Goal: Task Accomplishment & Management: Manage account settings

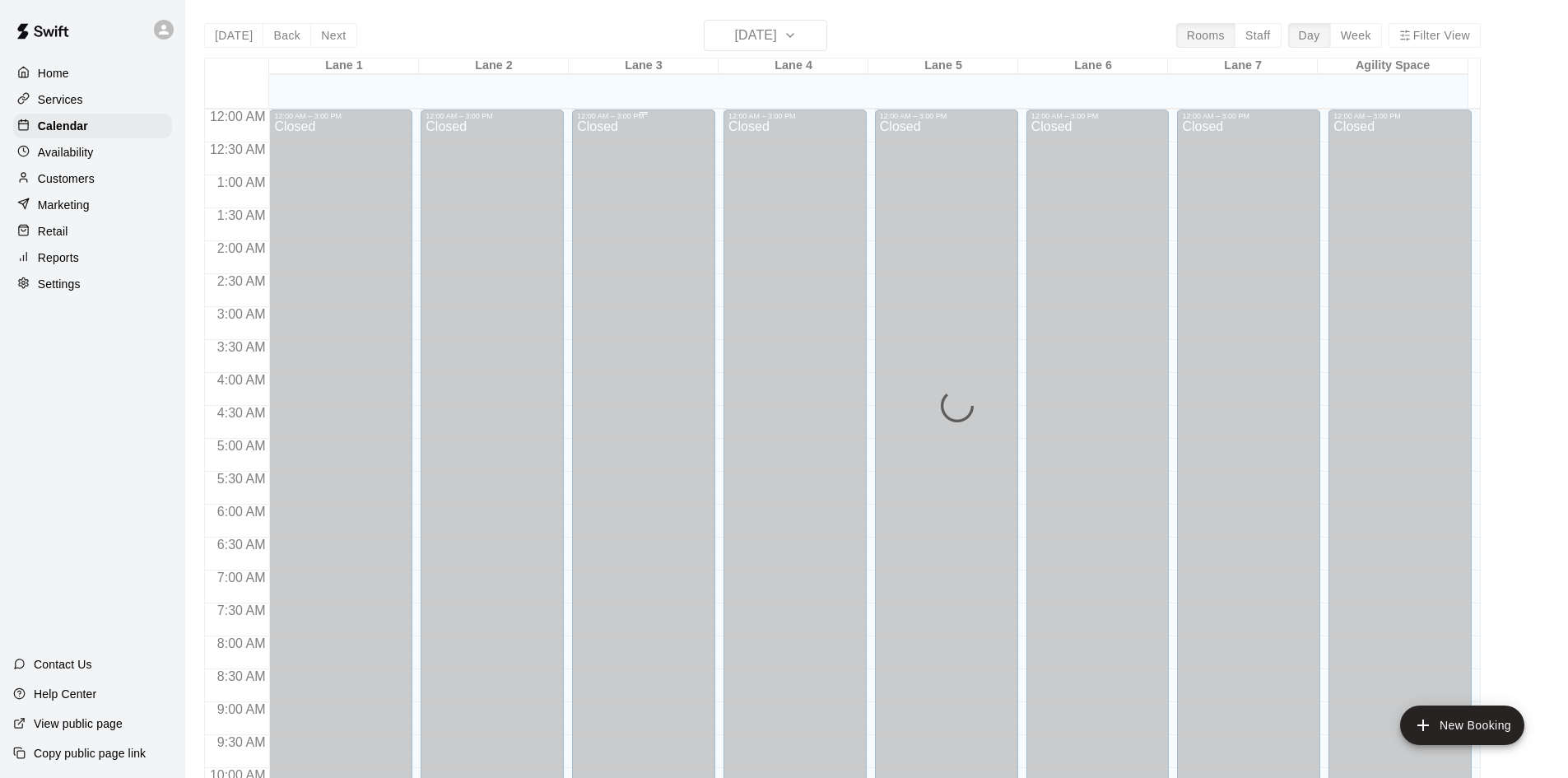
scroll to position [844, 0]
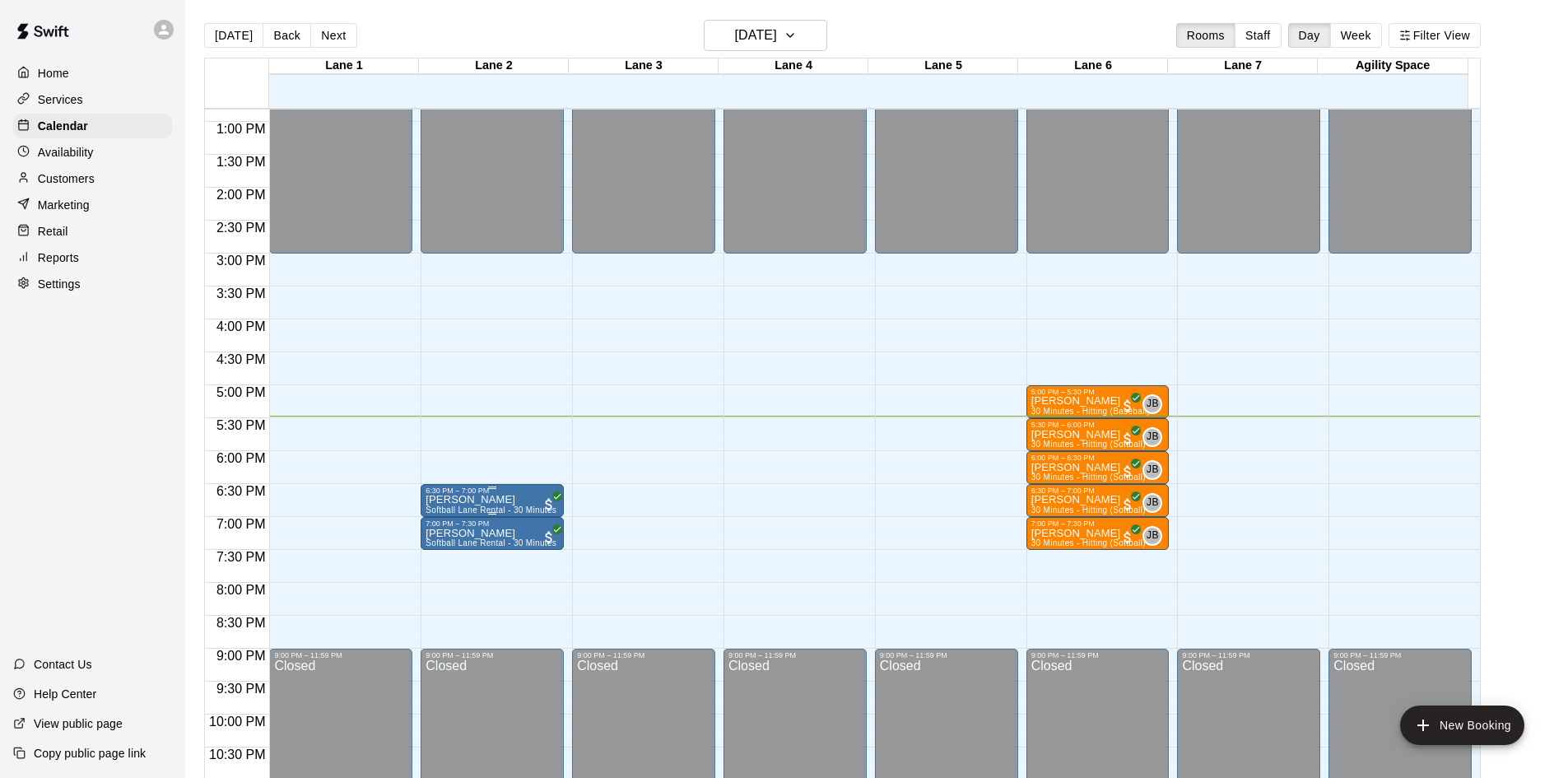
click at [462, 500] on p "[PERSON_NAME]" at bounding box center [490, 500] width 131 height 0
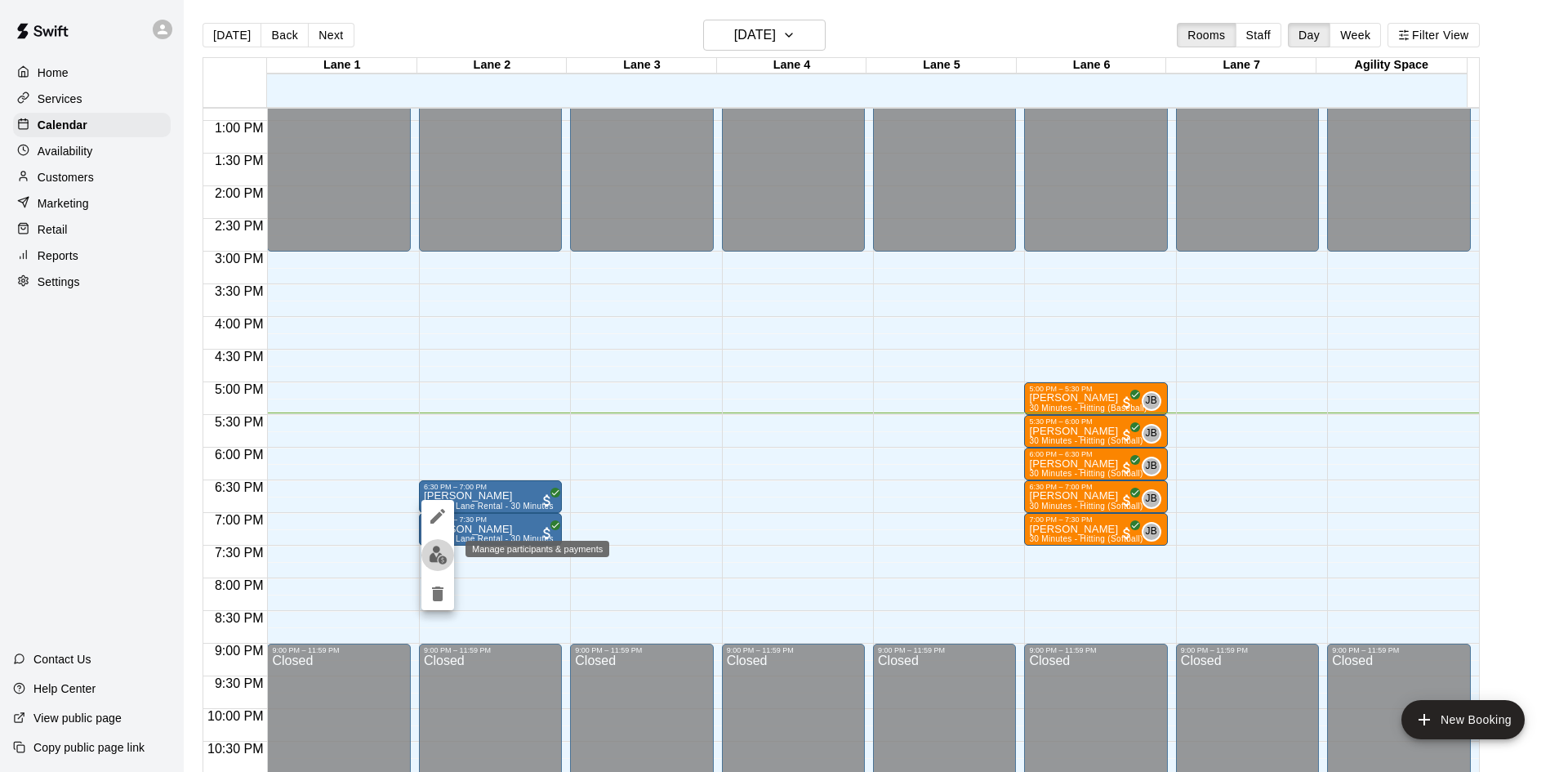
click at [438, 554] on img "edit" at bounding box center [438, 555] width 19 height 19
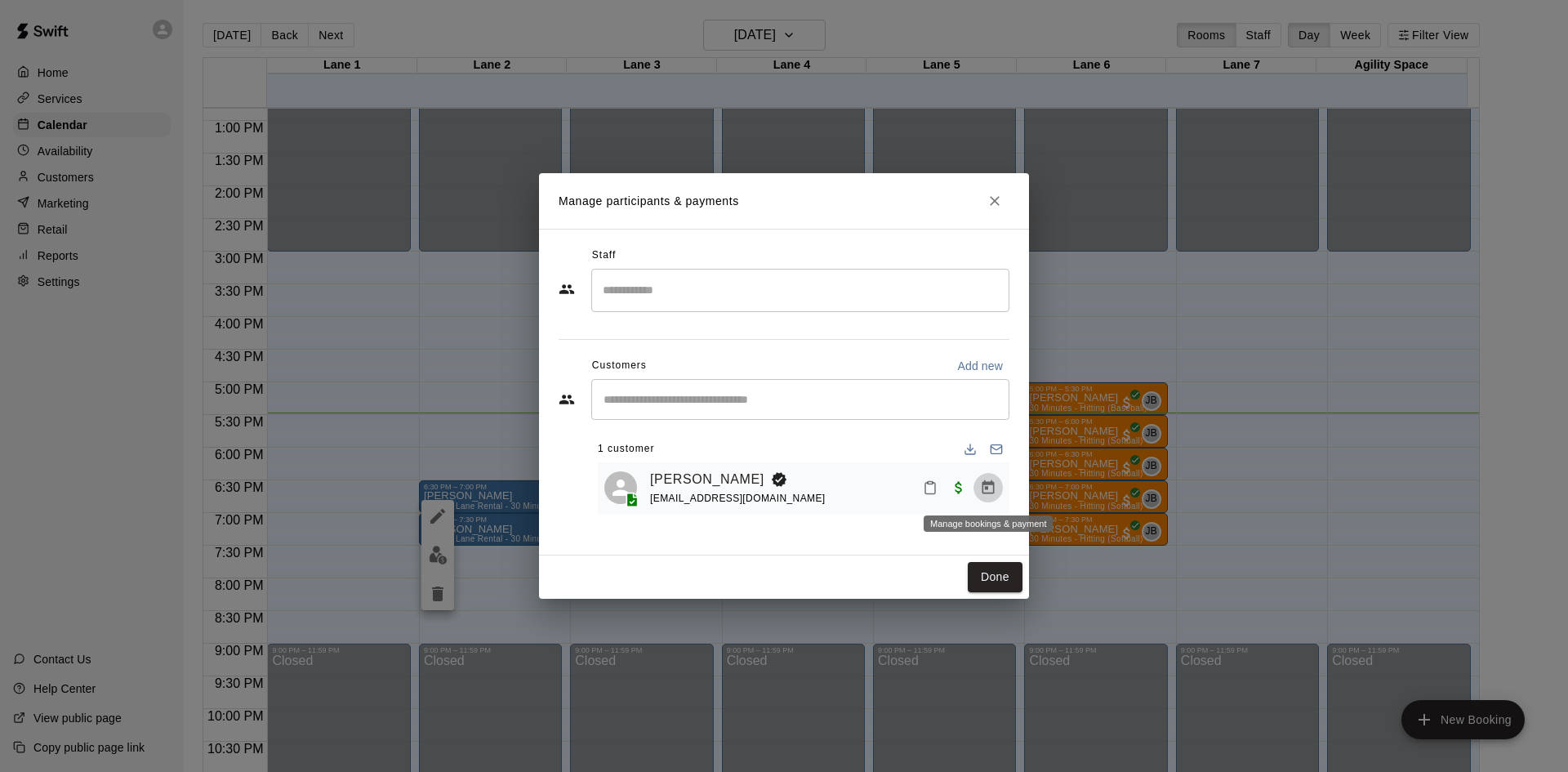
click at [990, 492] on icon "Manage bookings & payment" at bounding box center [988, 488] width 17 height 17
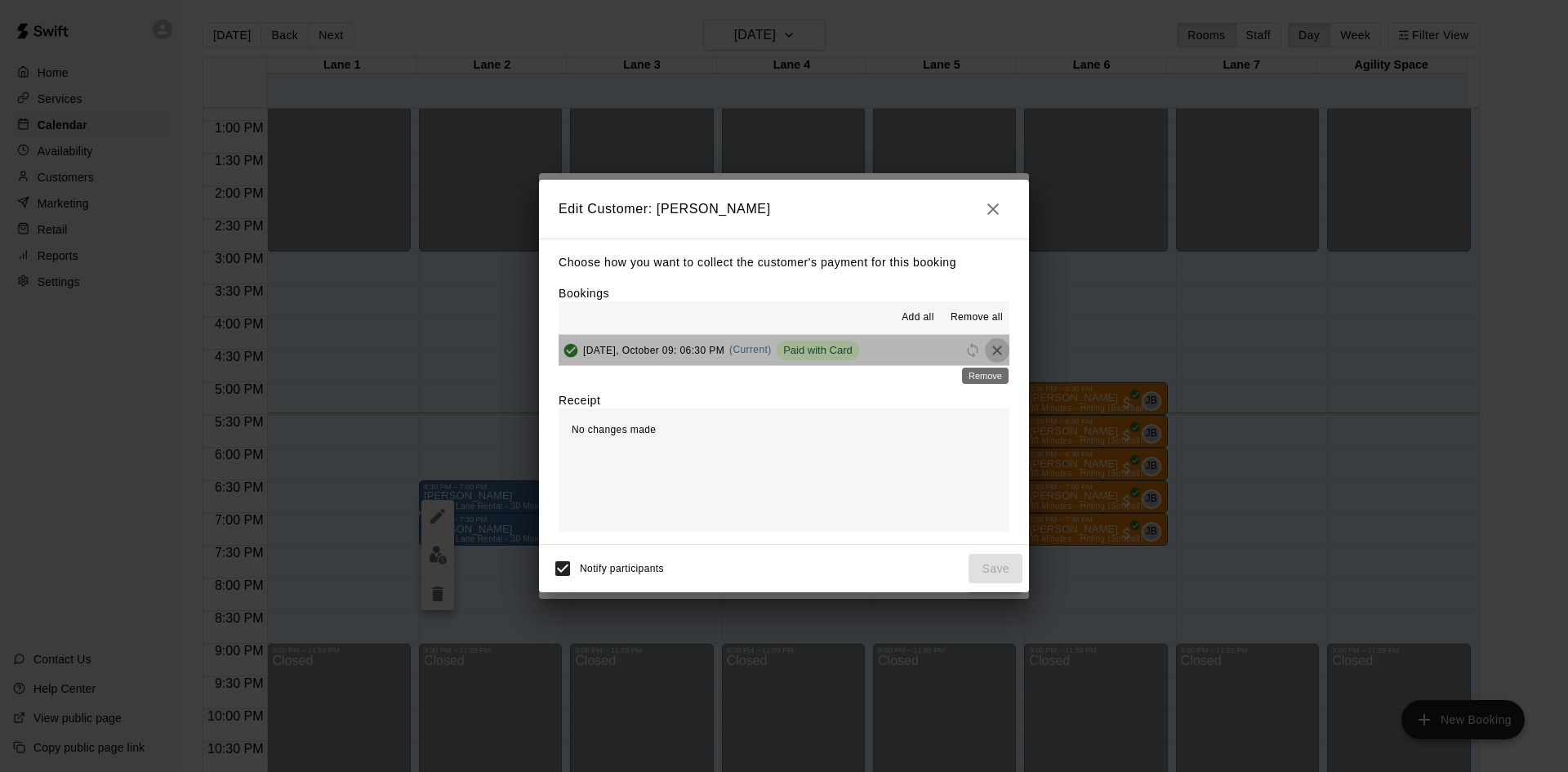
click at [985, 356] on body "Home Services Calendar Availability Customers Marketing Retail Reports Settings…" at bounding box center [784, 399] width 1568 height 798
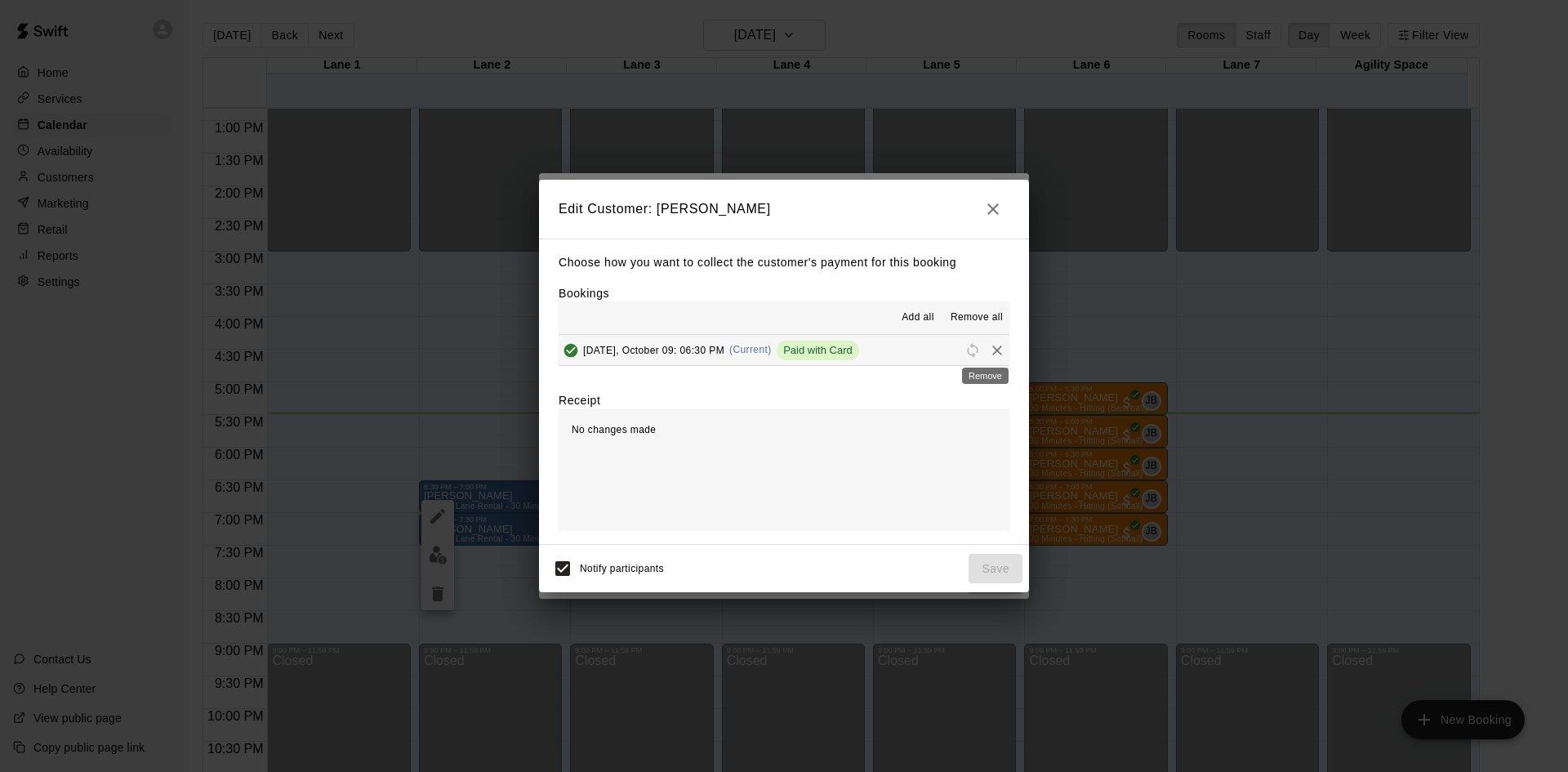
click at [978, 356] on body "Home Services Calendar Availability Customers Marketing Retail Reports Settings…" at bounding box center [784, 399] width 1568 height 798
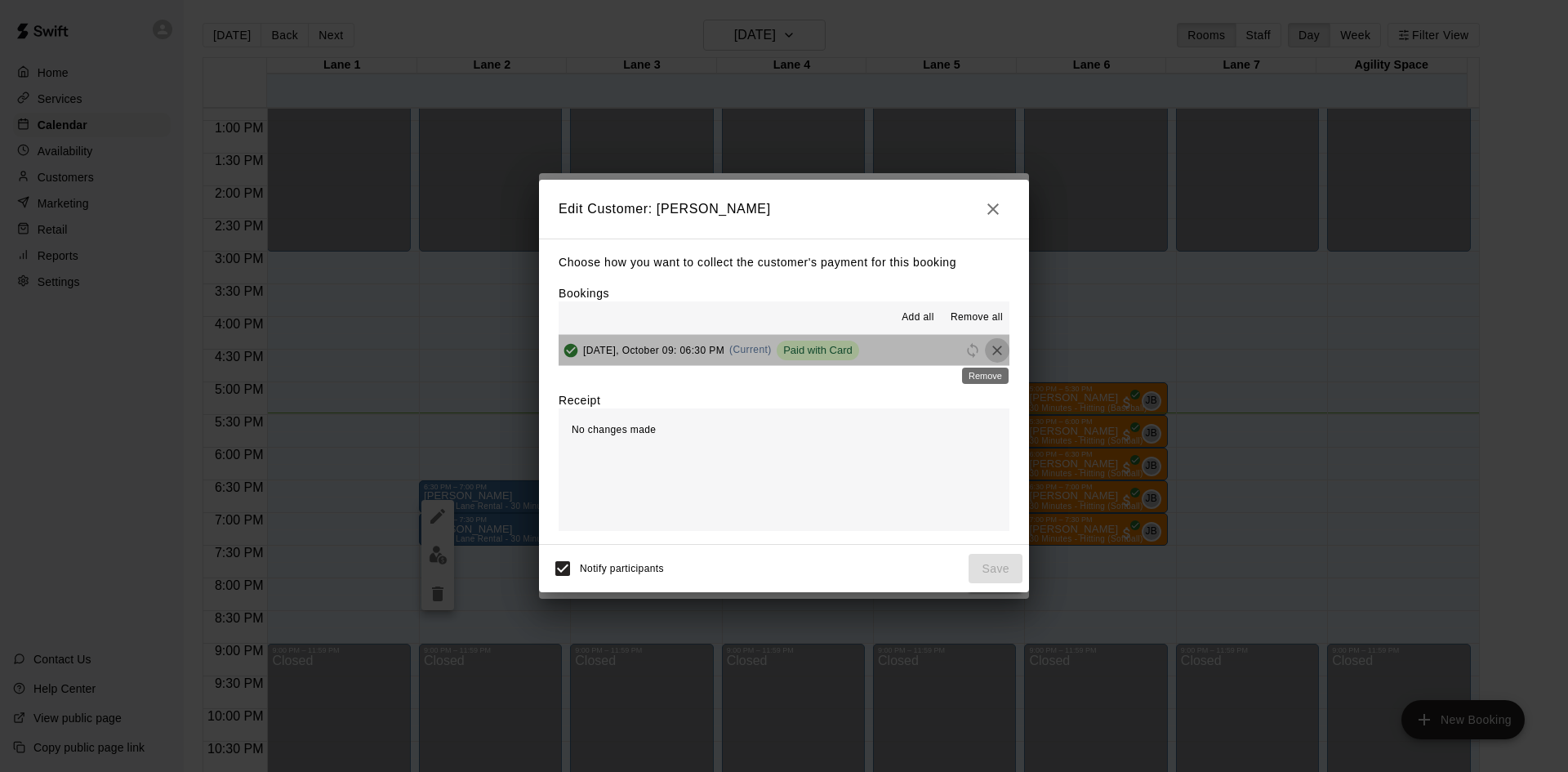
click at [992, 352] on icon "Remove" at bounding box center [997, 350] width 10 height 10
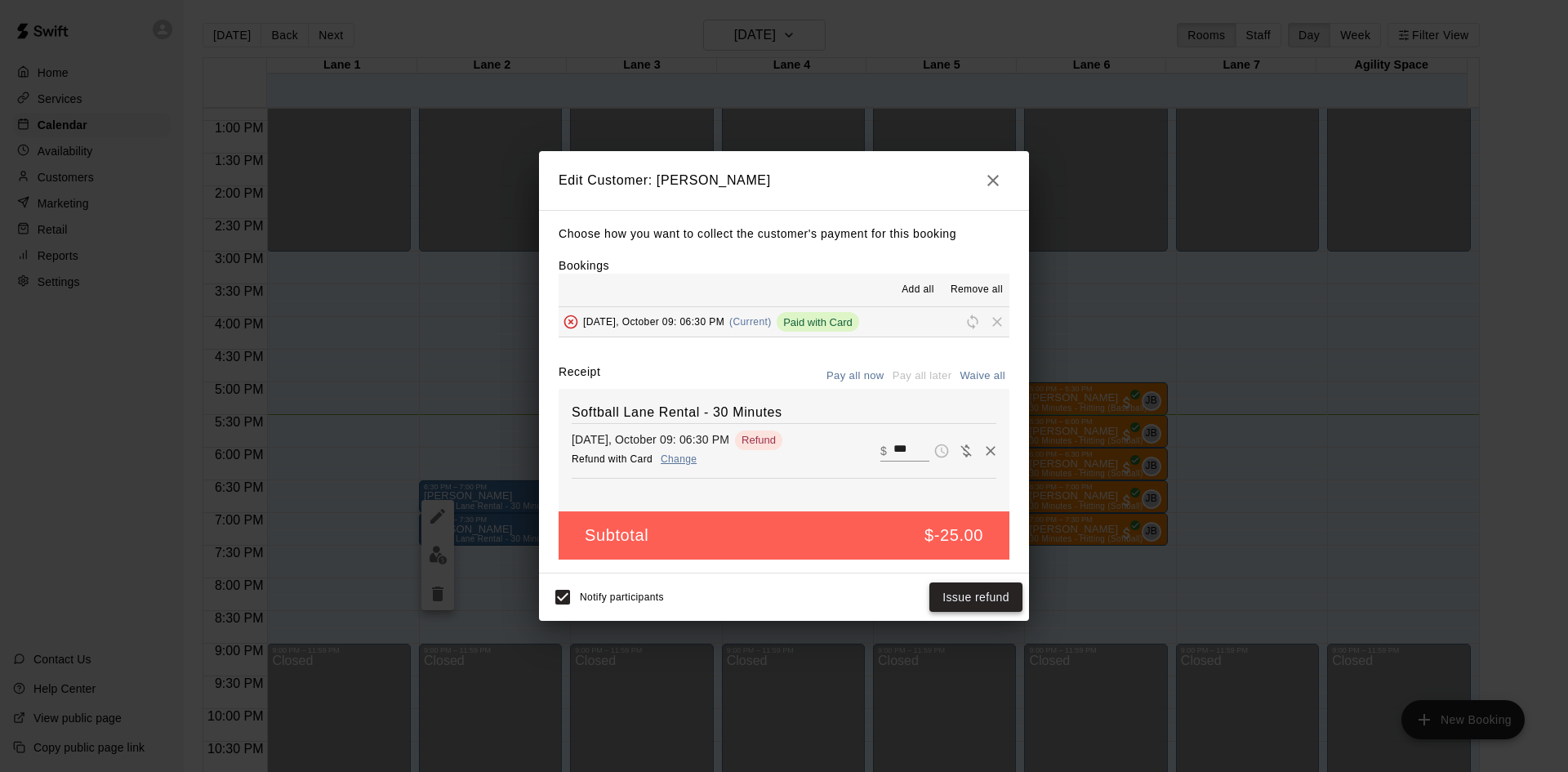
click at [972, 599] on button "Issue refund" at bounding box center [976, 598] width 93 height 30
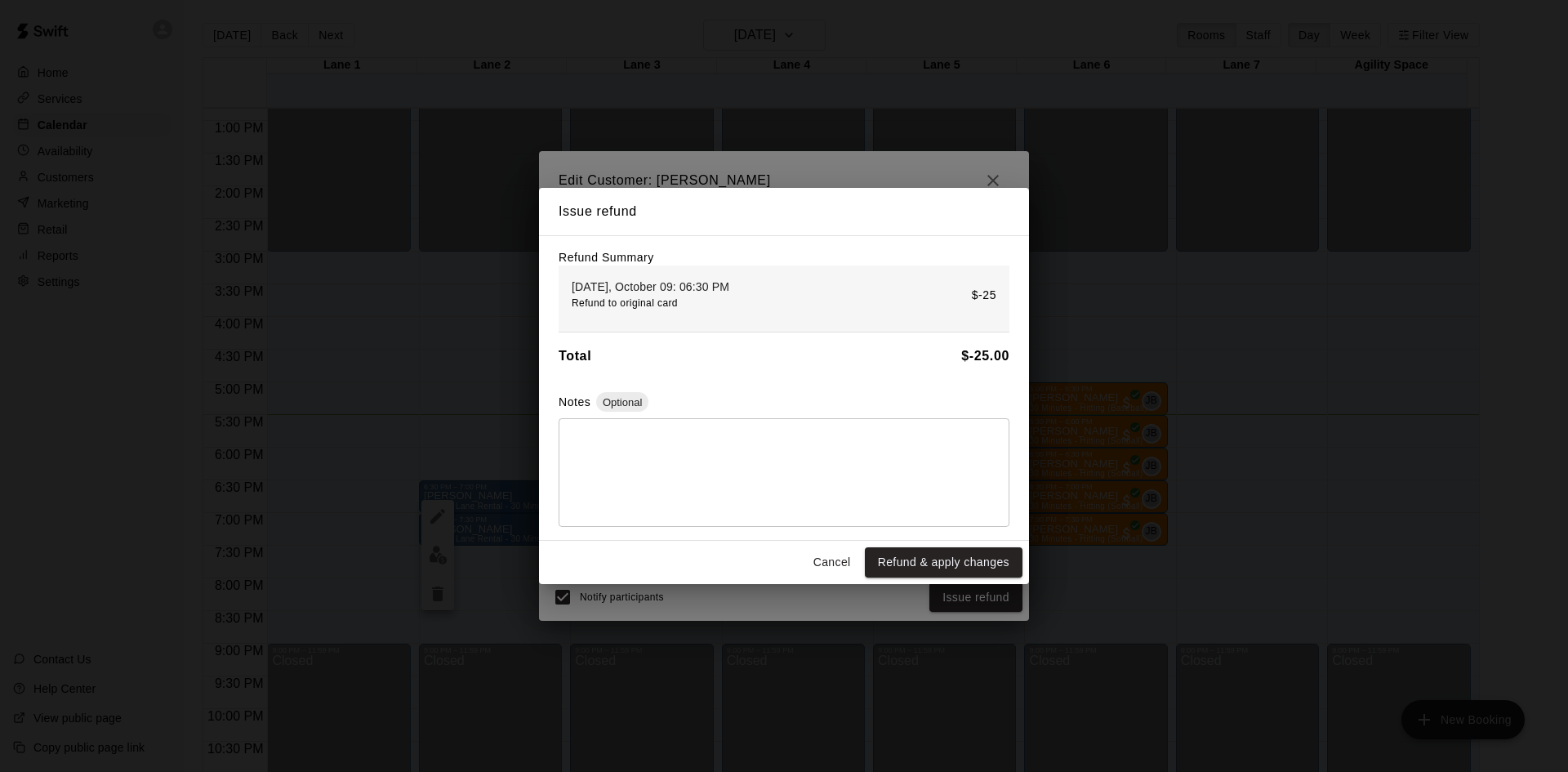
click at [970, 564] on button "Refund & apply changes" at bounding box center [944, 563] width 158 height 30
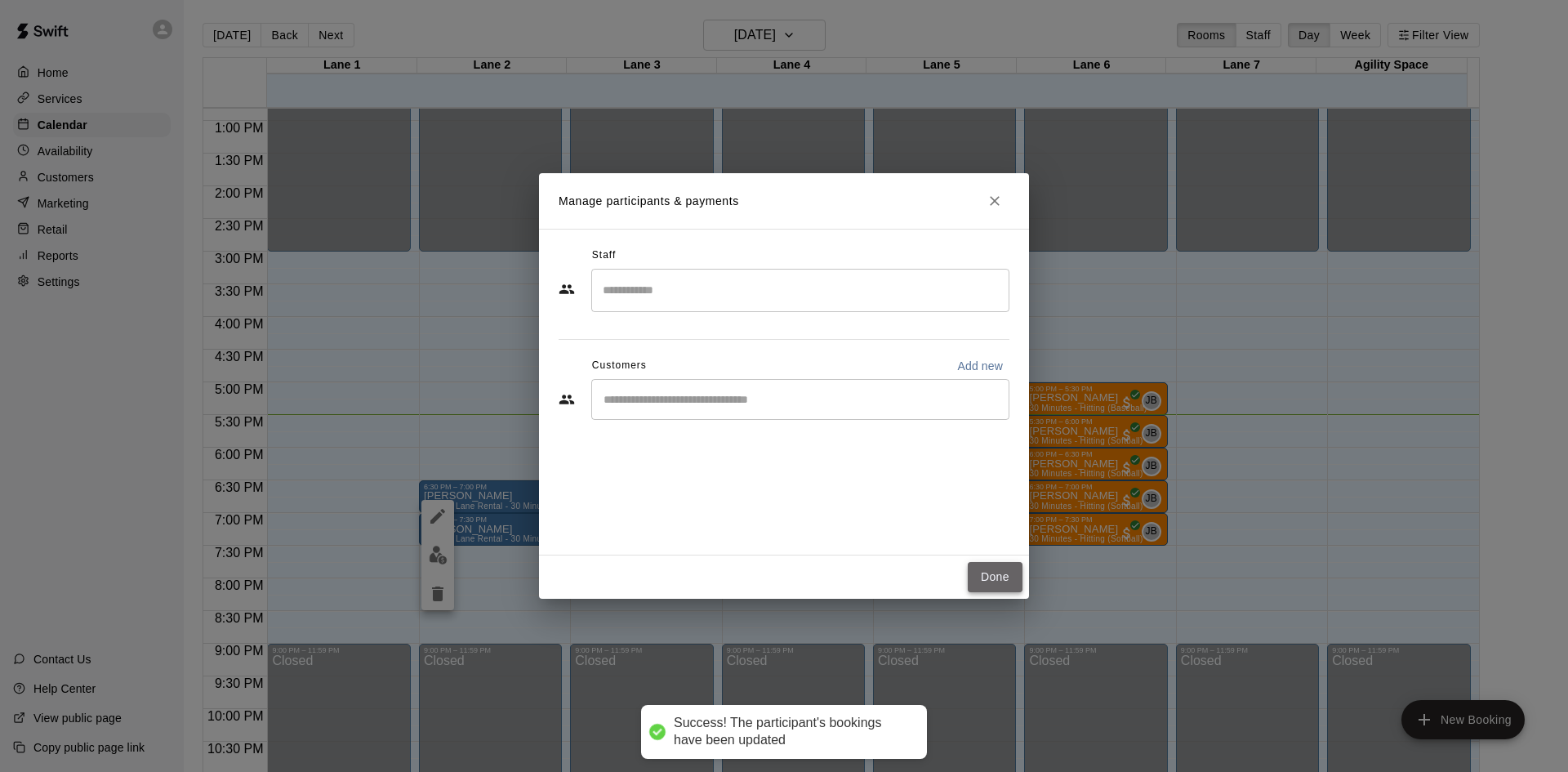
click at [1000, 576] on button "Done" at bounding box center [995, 578] width 55 height 30
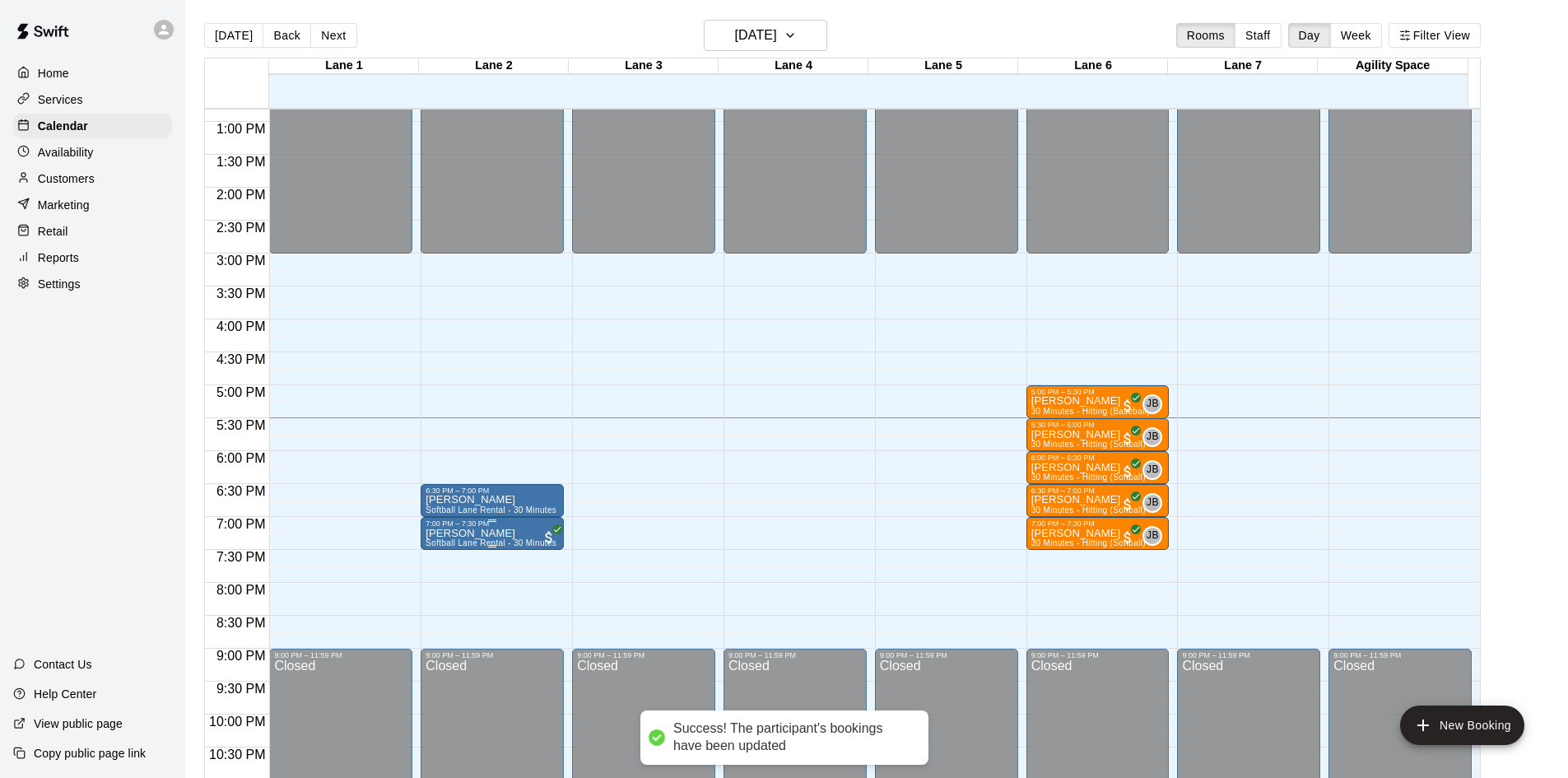
click at [486, 526] on div "7:00 PM – 7:30 PM" at bounding box center [492, 523] width 133 height 8
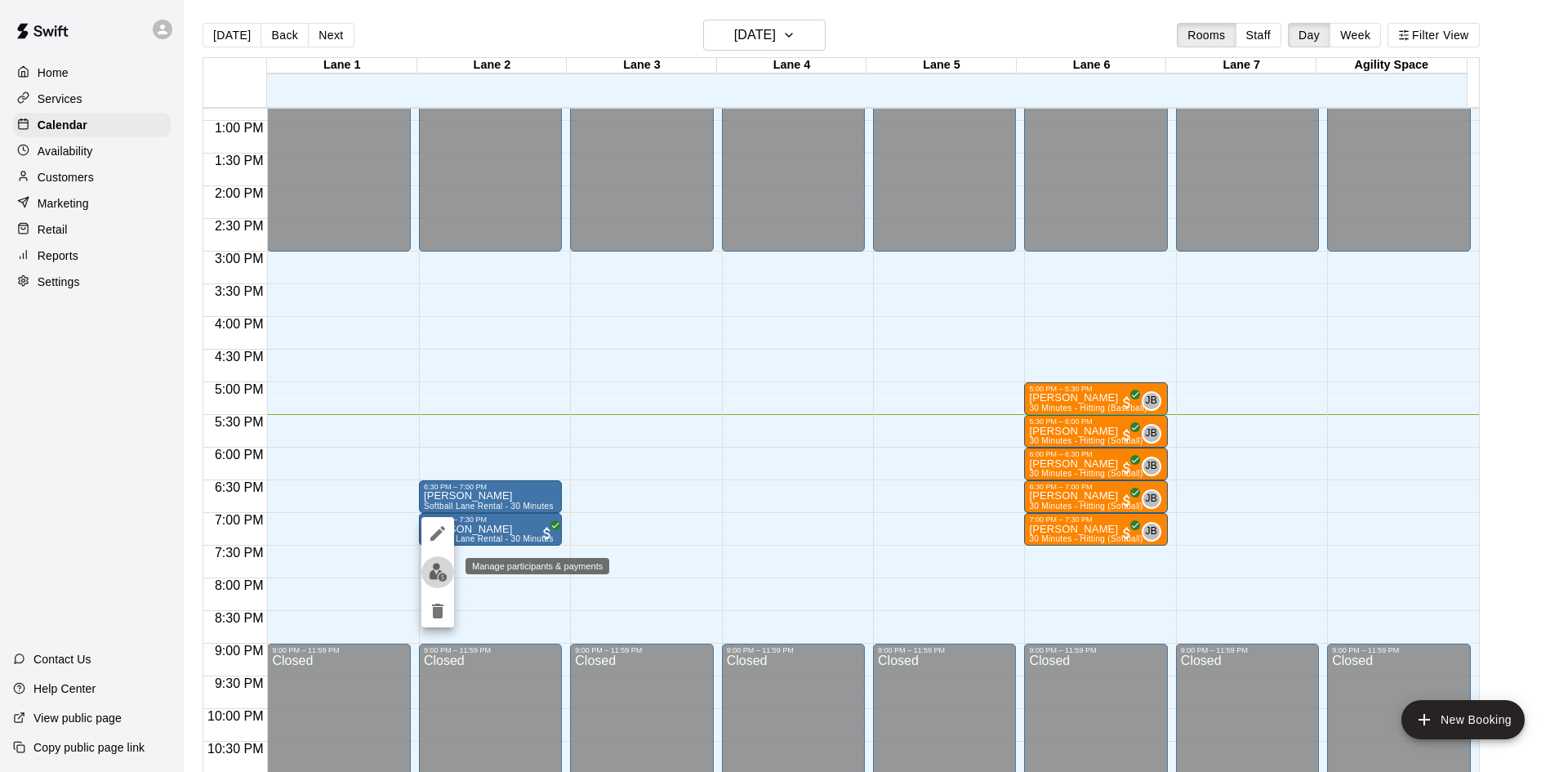
click at [432, 572] on img "edit" at bounding box center [438, 571] width 19 height 19
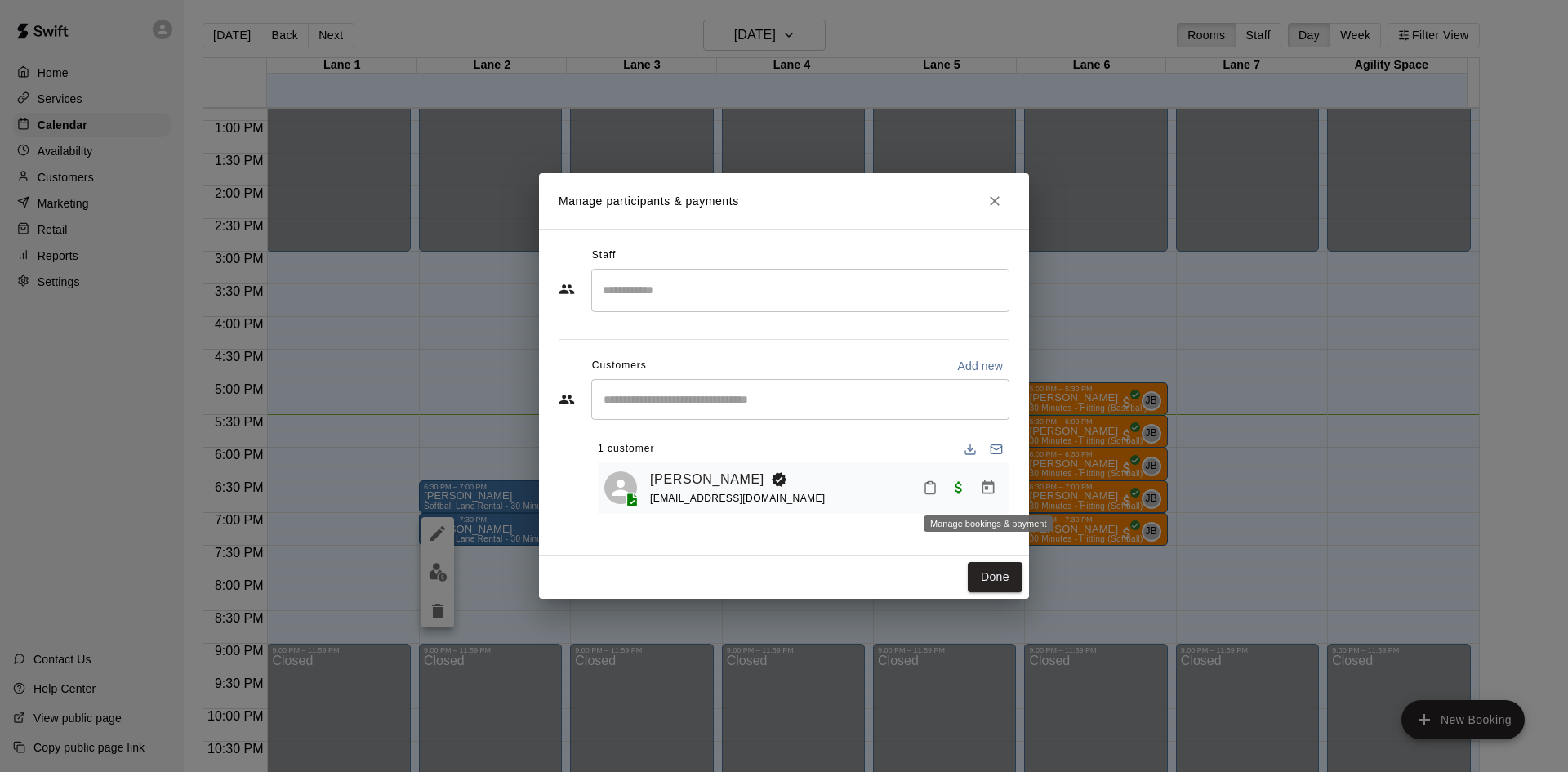
click at [987, 488] on icon "Manage bookings & payment" at bounding box center [988, 488] width 17 height 17
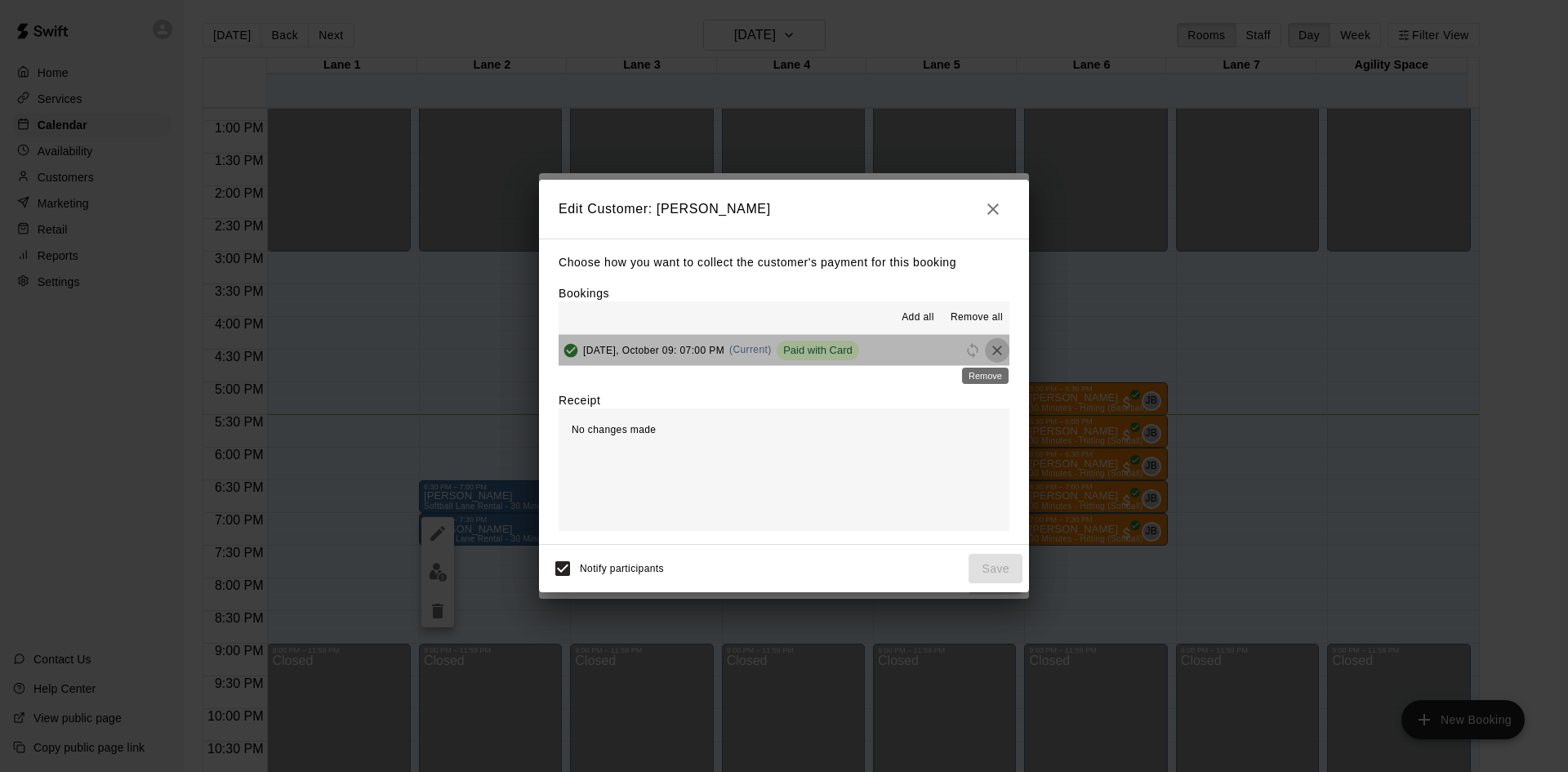
click at [989, 348] on icon "Remove" at bounding box center [997, 351] width 17 height 17
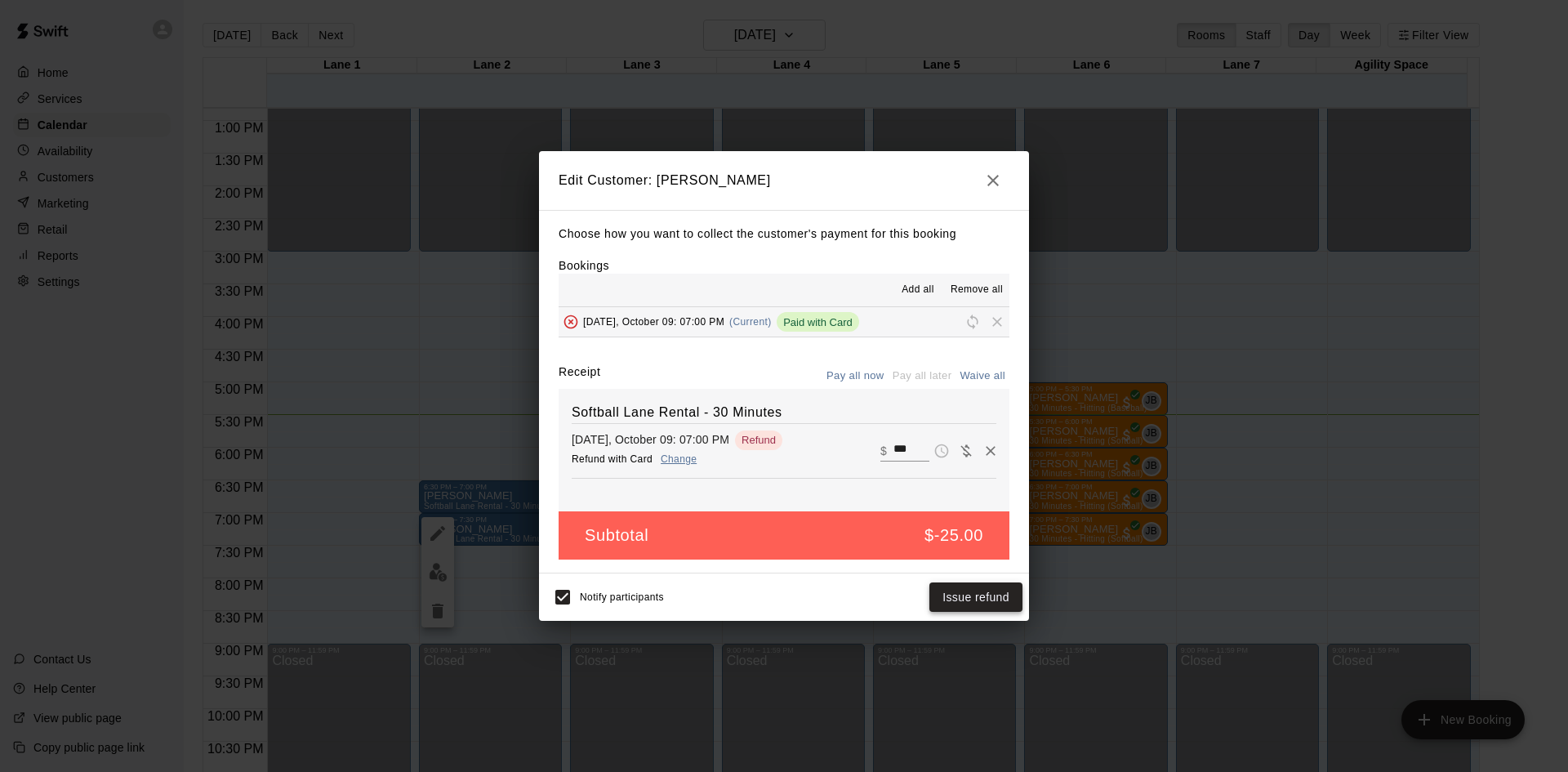
click at [955, 595] on button "Issue refund" at bounding box center [976, 598] width 93 height 30
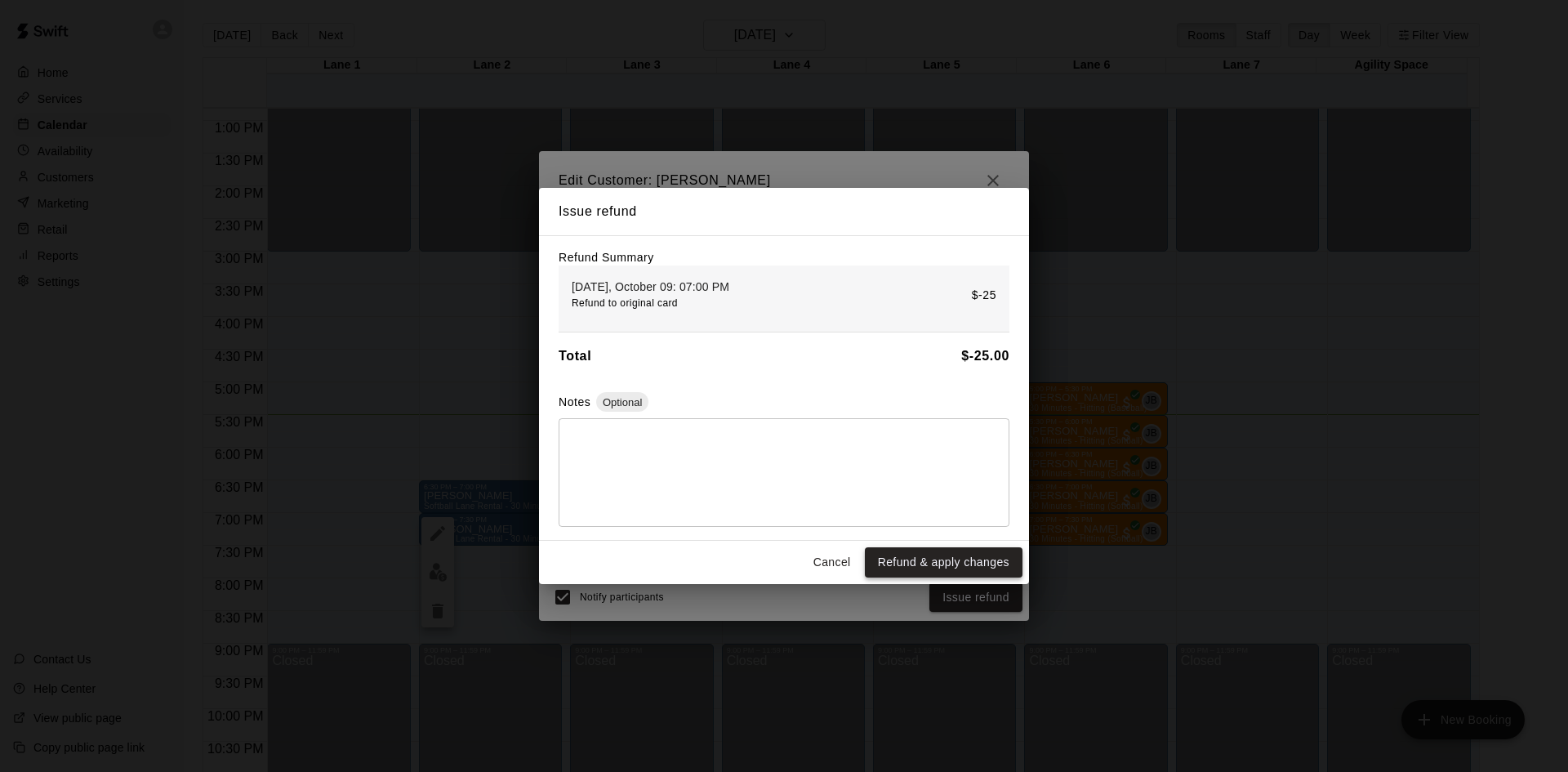
click at [955, 569] on button "Refund & apply changes" at bounding box center [944, 563] width 158 height 30
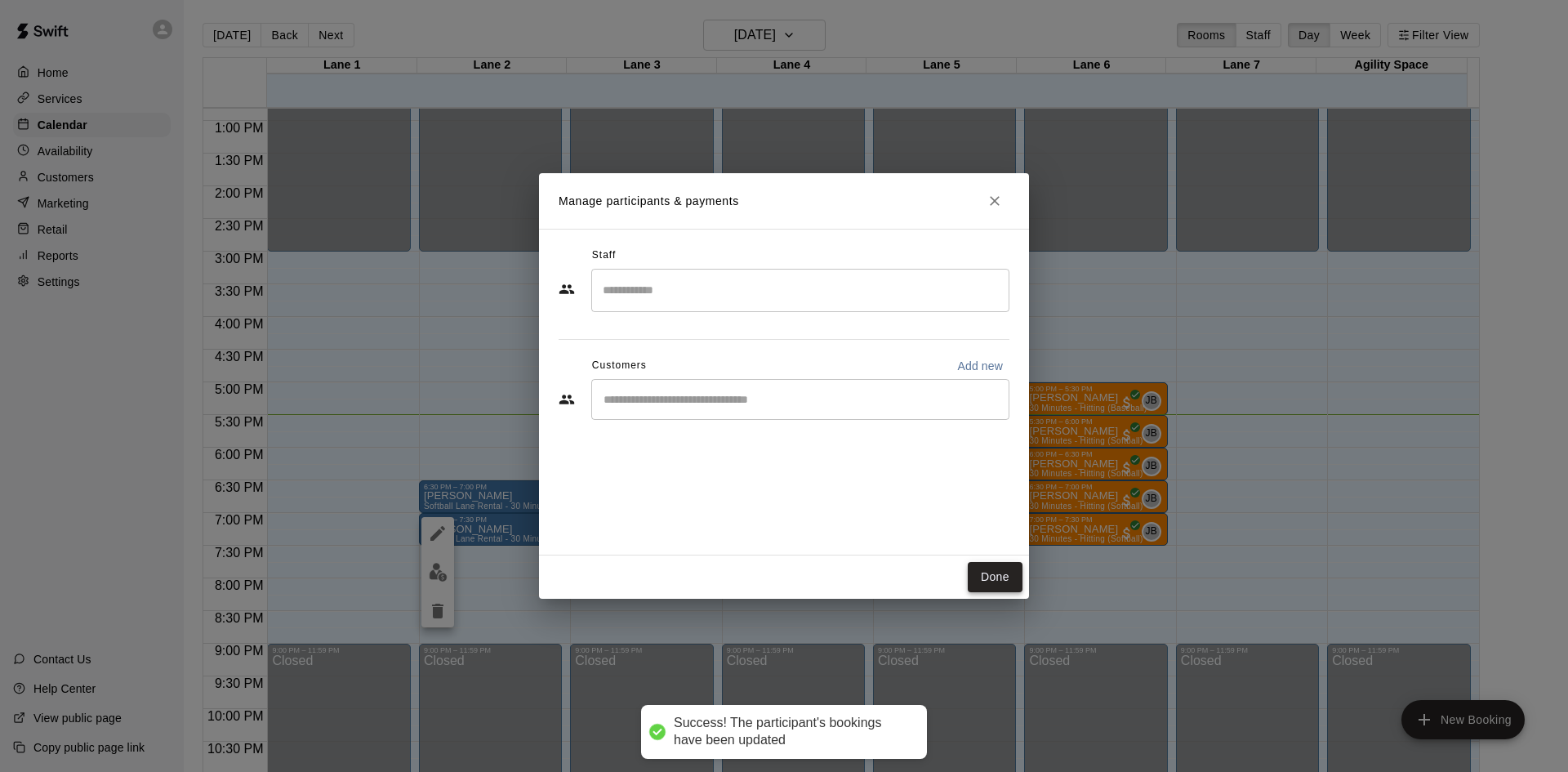
drag, startPoint x: 987, startPoint y: 573, endPoint x: 978, endPoint y: 571, distance: 9.2
click at [987, 573] on button "Done" at bounding box center [995, 578] width 55 height 30
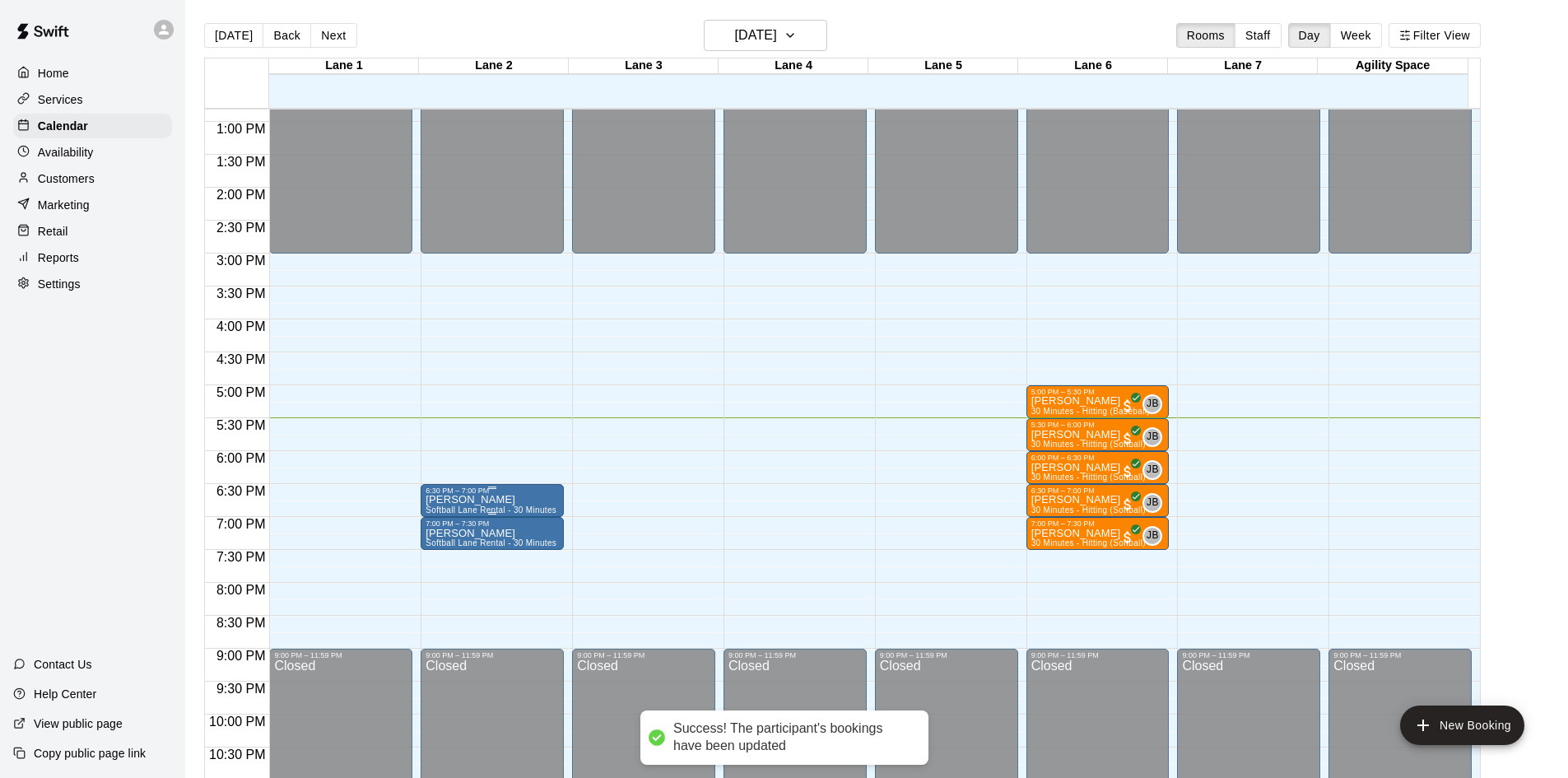
click at [485, 494] on div "6:30 PM – 7:00 PM" at bounding box center [492, 490] width 133 height 8
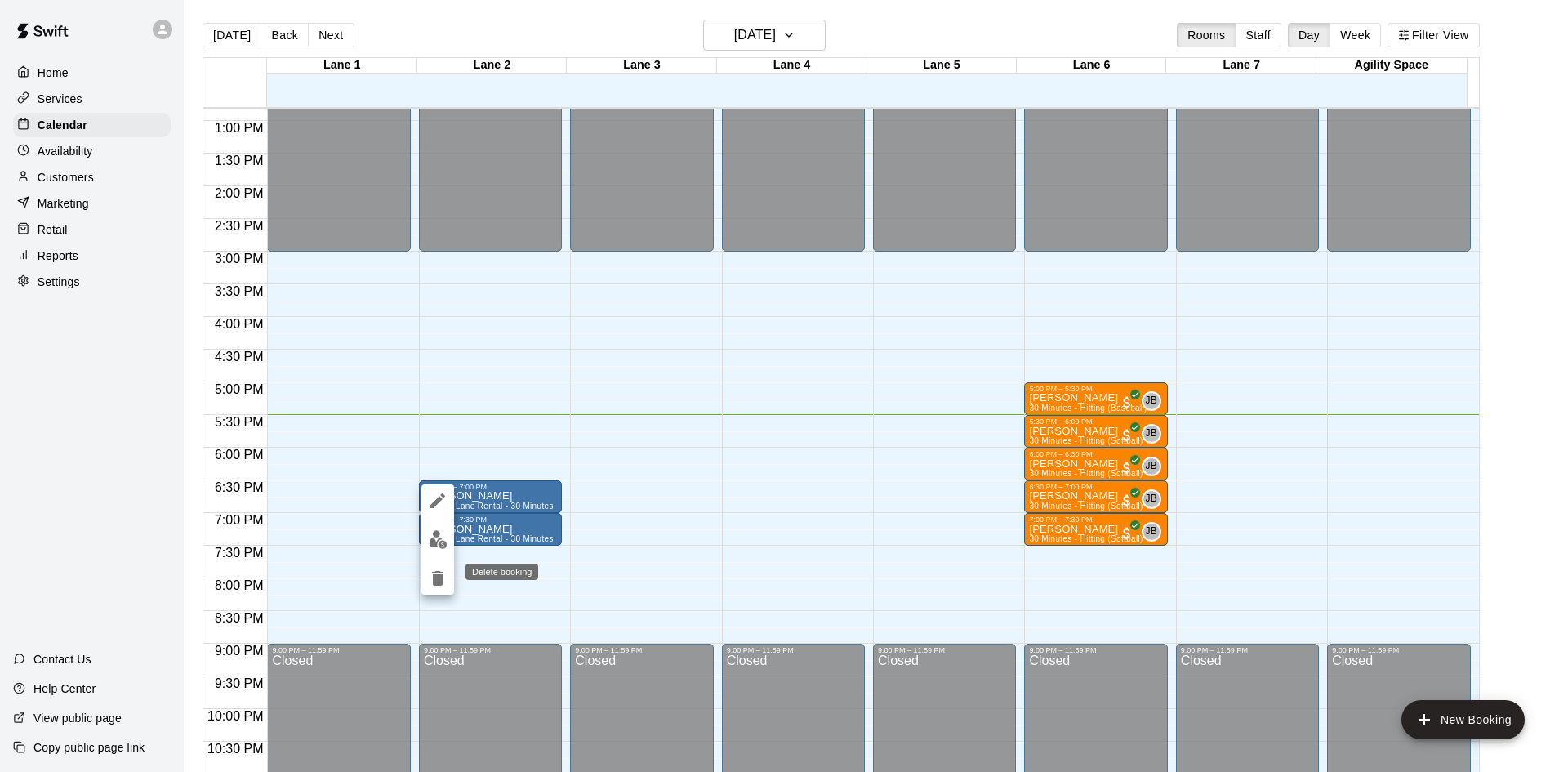
click at [432, 579] on icon "delete" at bounding box center [438, 579] width 19 height 19
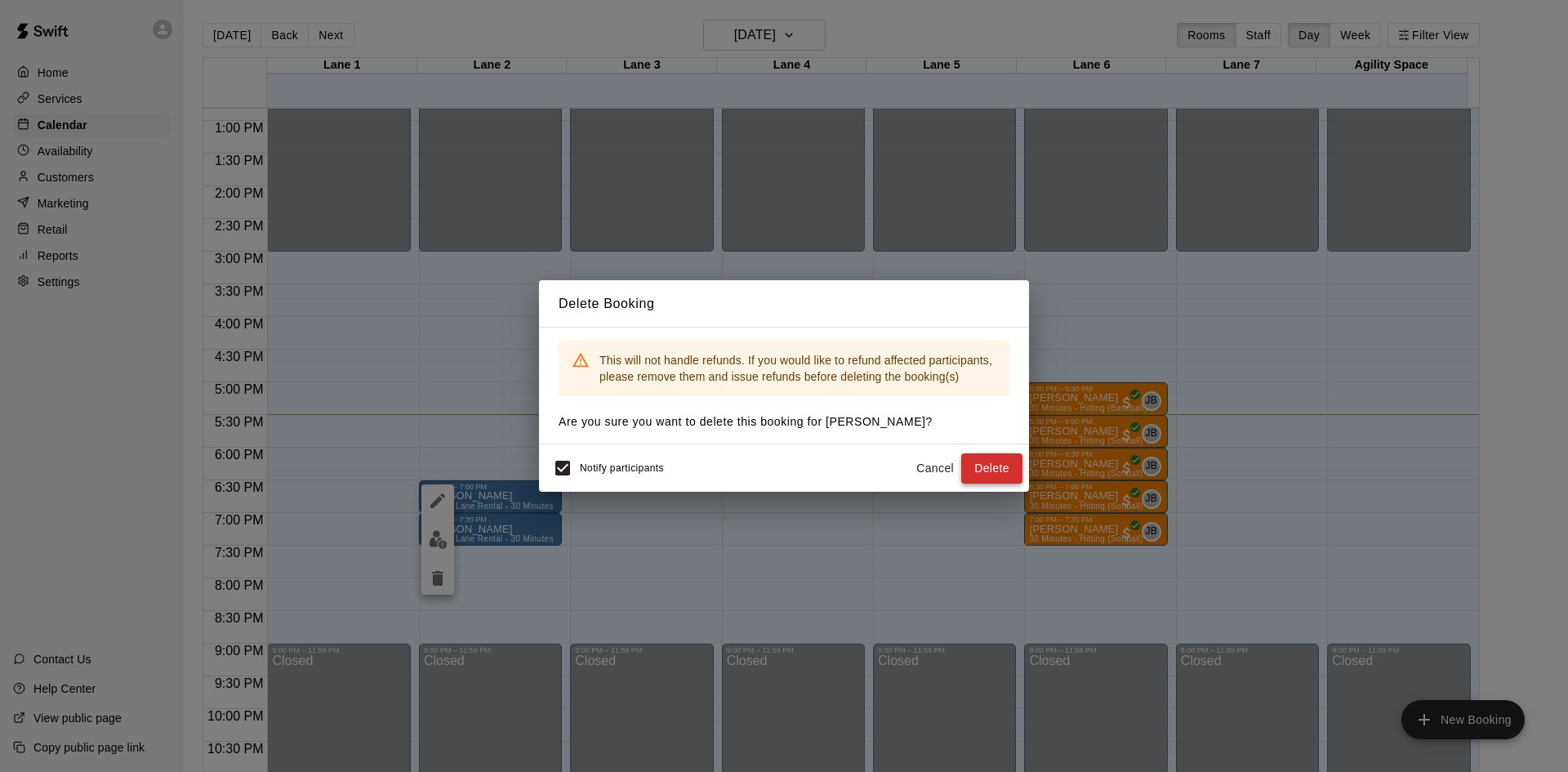
click at [984, 461] on button "Delete" at bounding box center [991, 468] width 61 height 30
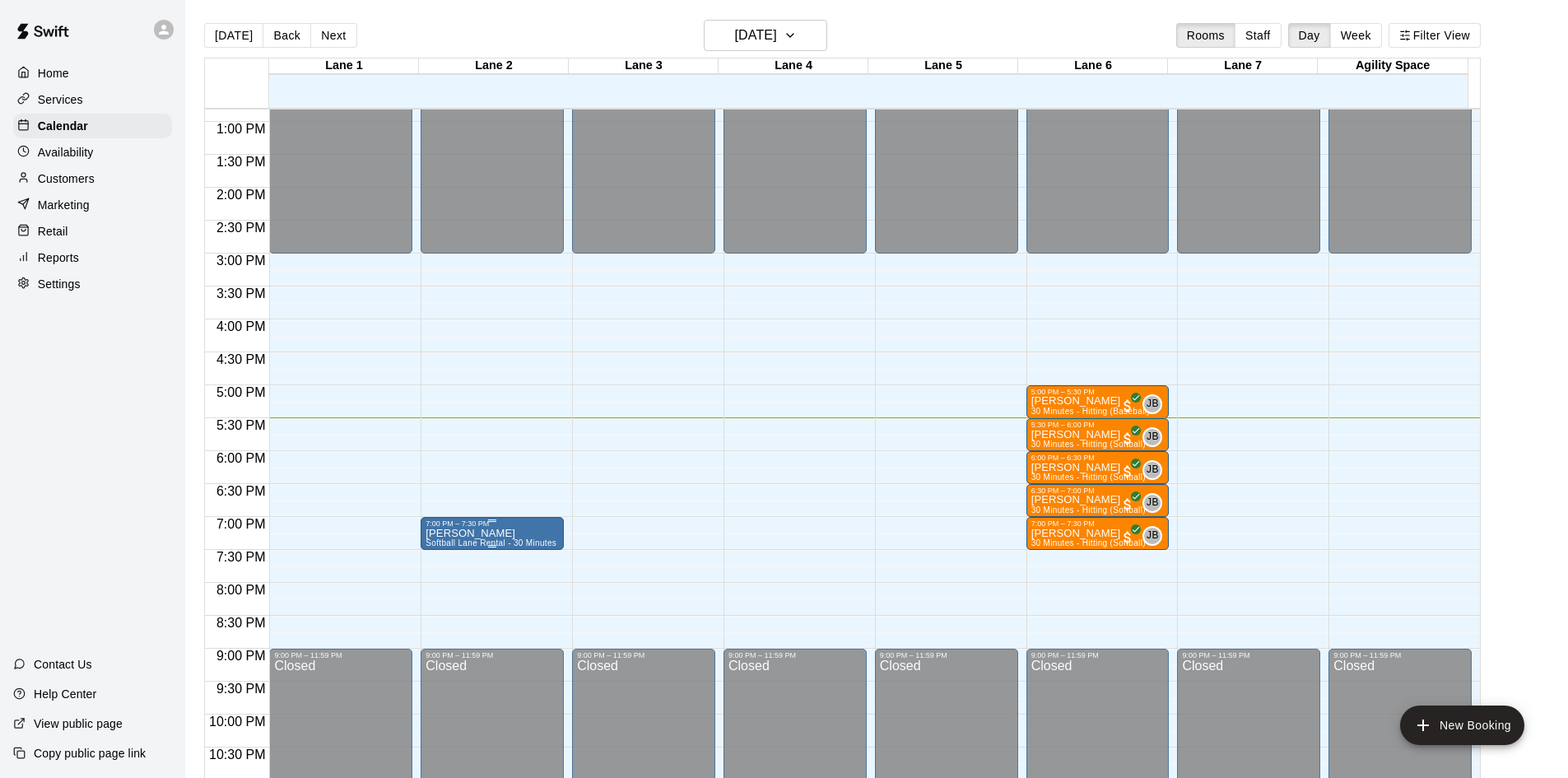
click at [457, 534] on p "[PERSON_NAME]" at bounding box center [490, 534] width 131 height 0
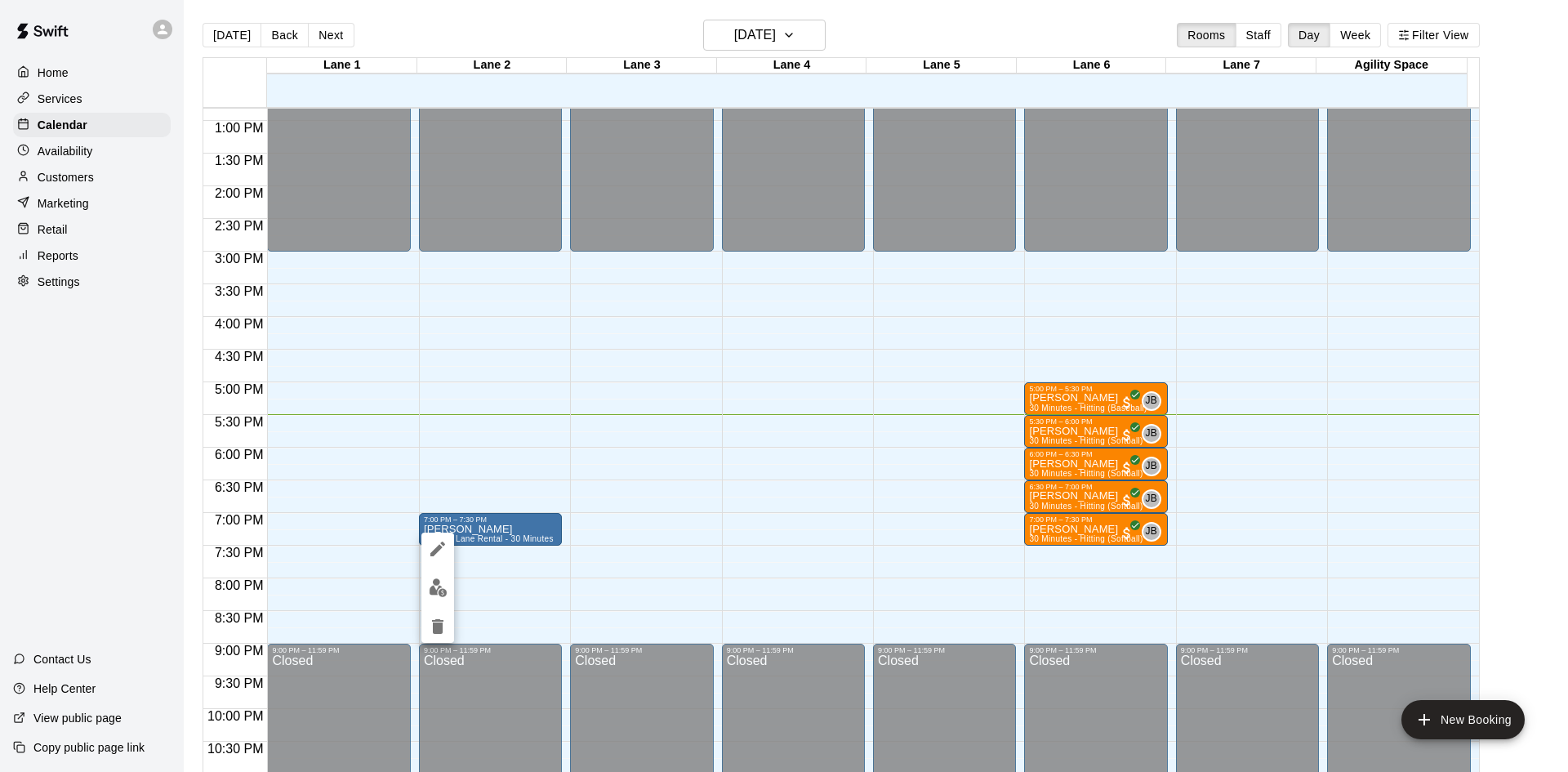
click at [437, 624] on icon "delete" at bounding box center [437, 626] width 11 height 15
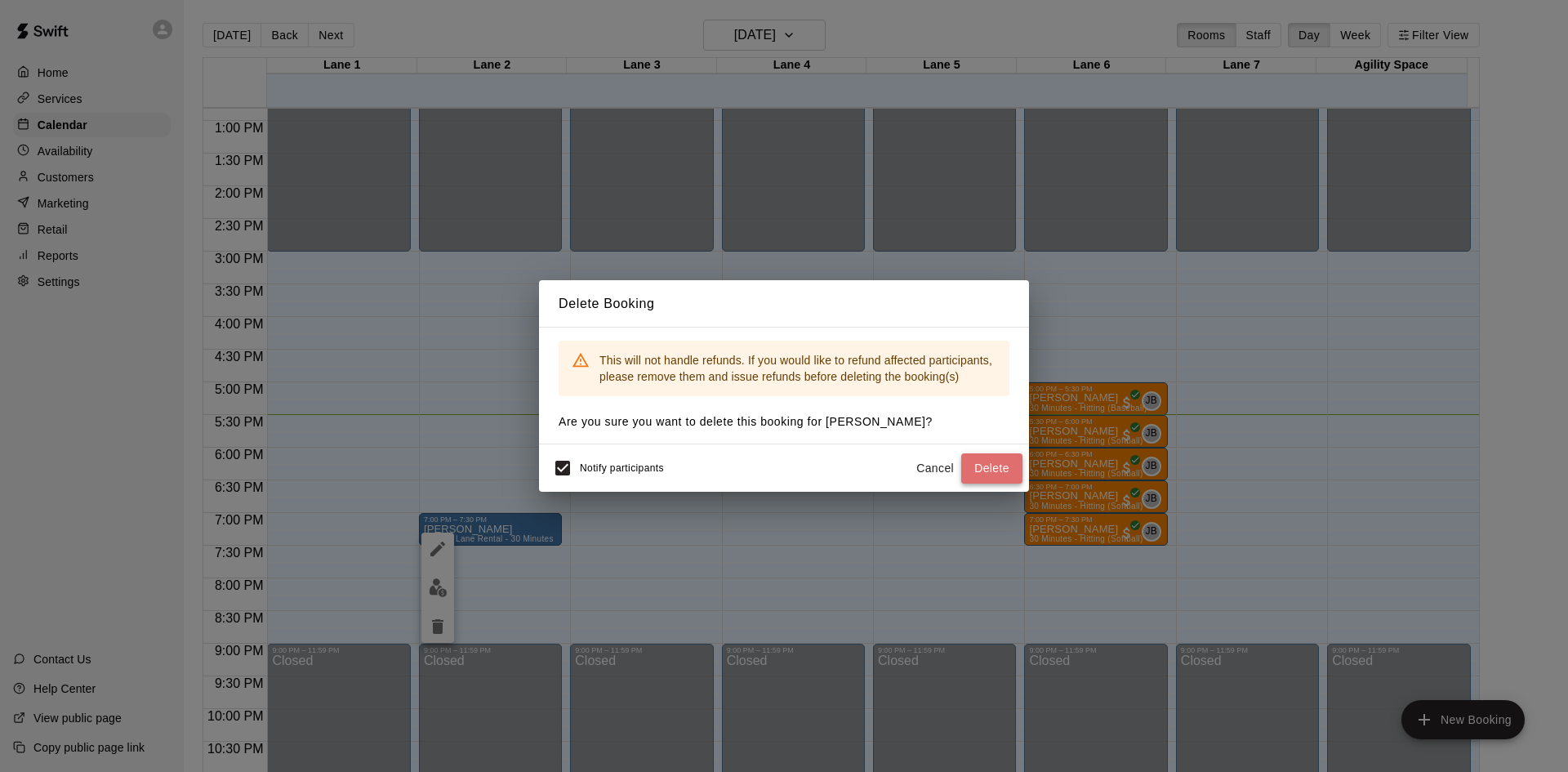
click at [984, 473] on button "Delete" at bounding box center [991, 468] width 61 height 30
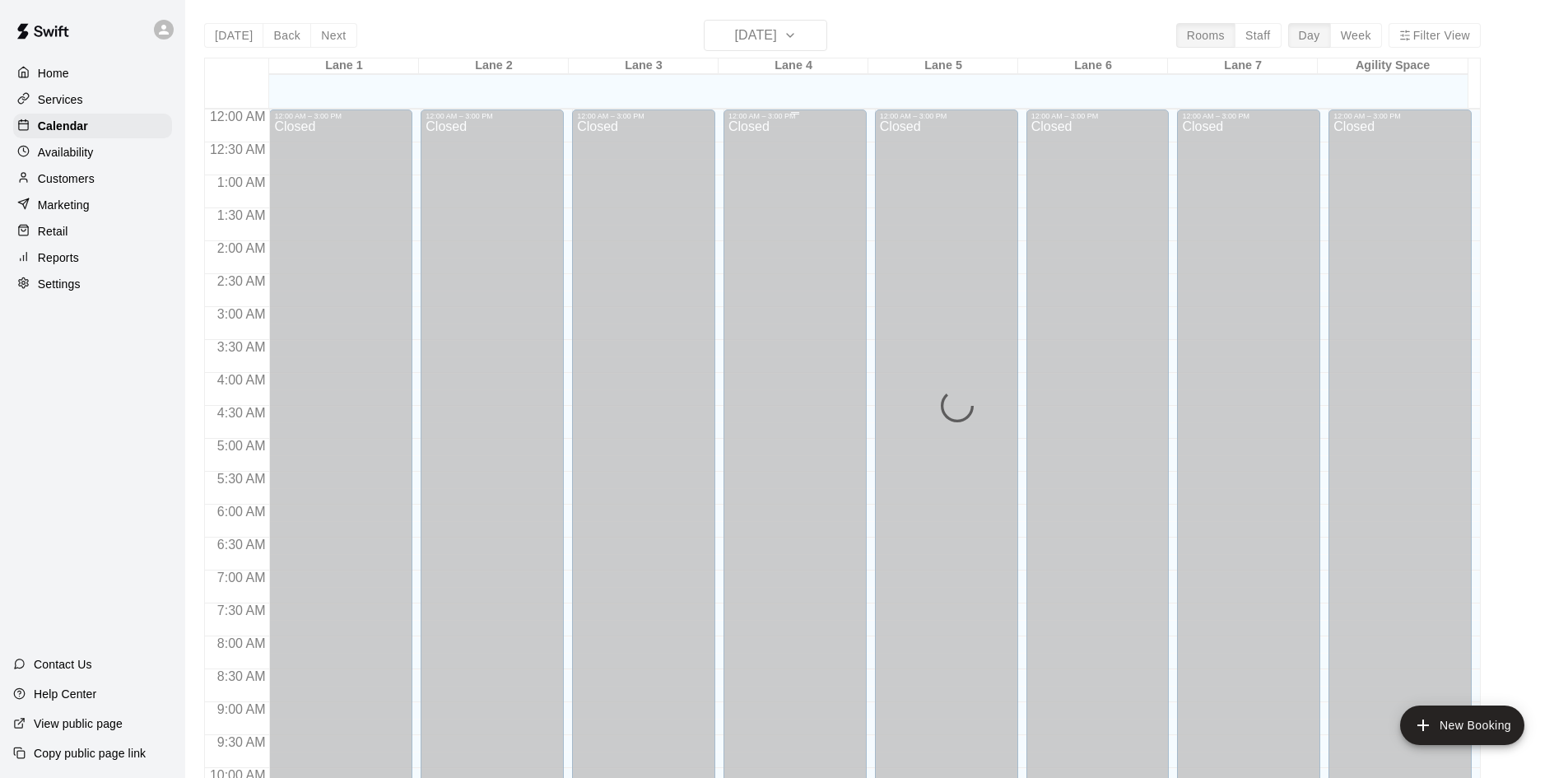
scroll to position [844, 0]
